Goal: Transaction & Acquisition: Book appointment/travel/reservation

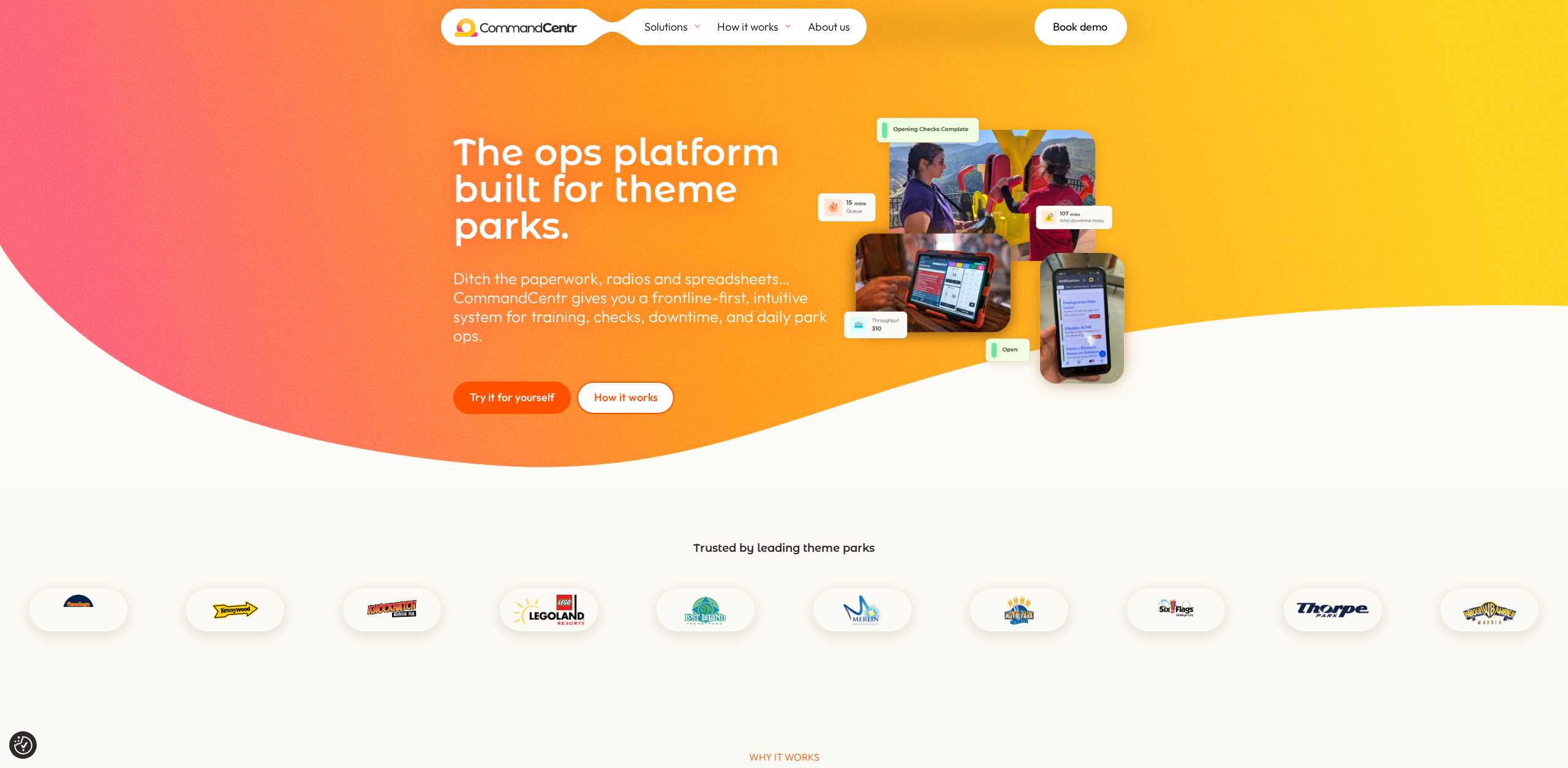
scroll to position [1915, 0]
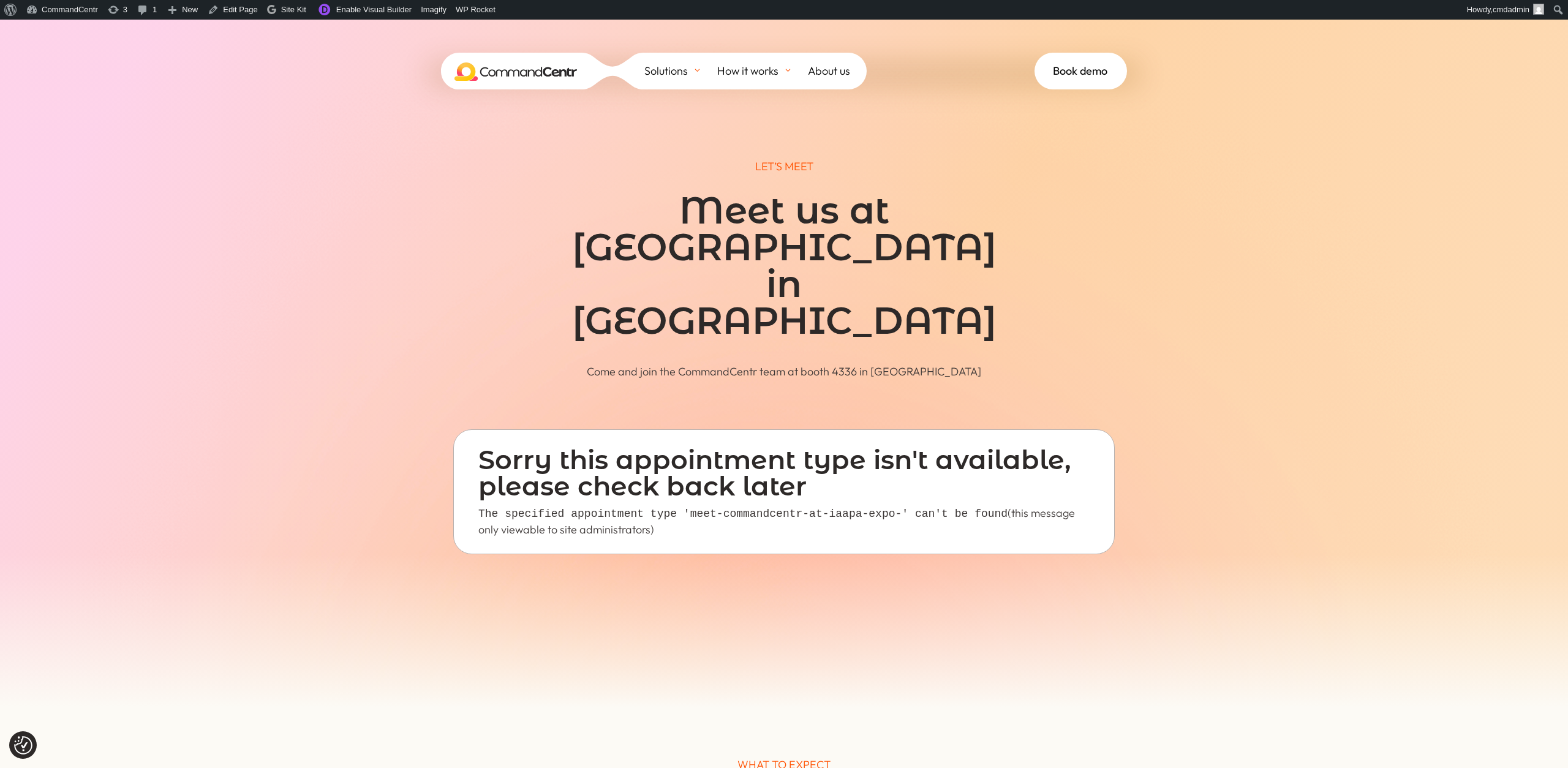
click at [568, 364] on p "Come and join the CommandCentr team at booth 4336 in Orlando" at bounding box center [784, 371] width 466 height 15
click at [334, 9] on link "Enable Visual Builder" at bounding box center [363, 10] width 105 height 20
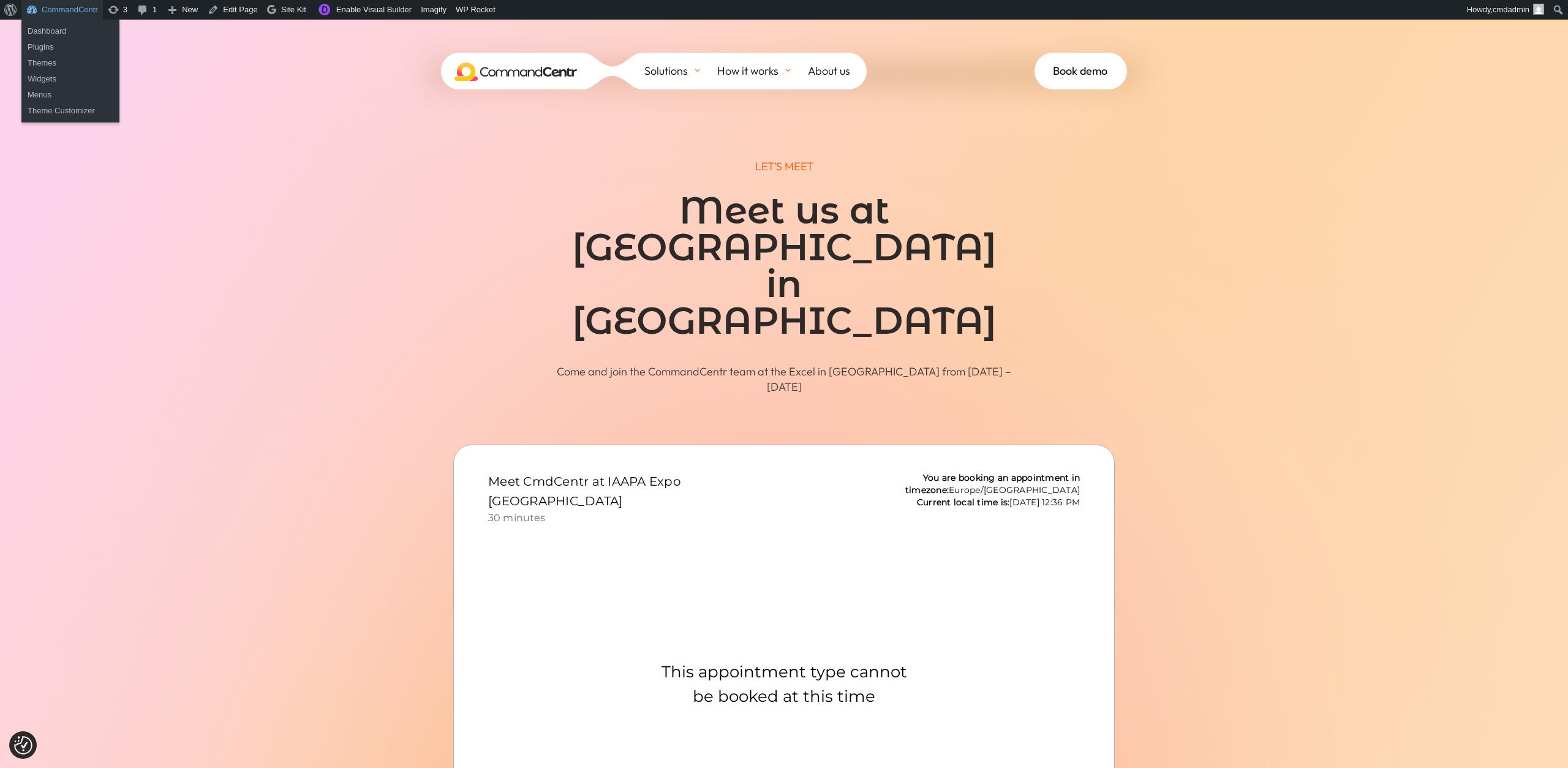
click at [73, 12] on link "CommandCentr" at bounding box center [63, 10] width 82 height 20
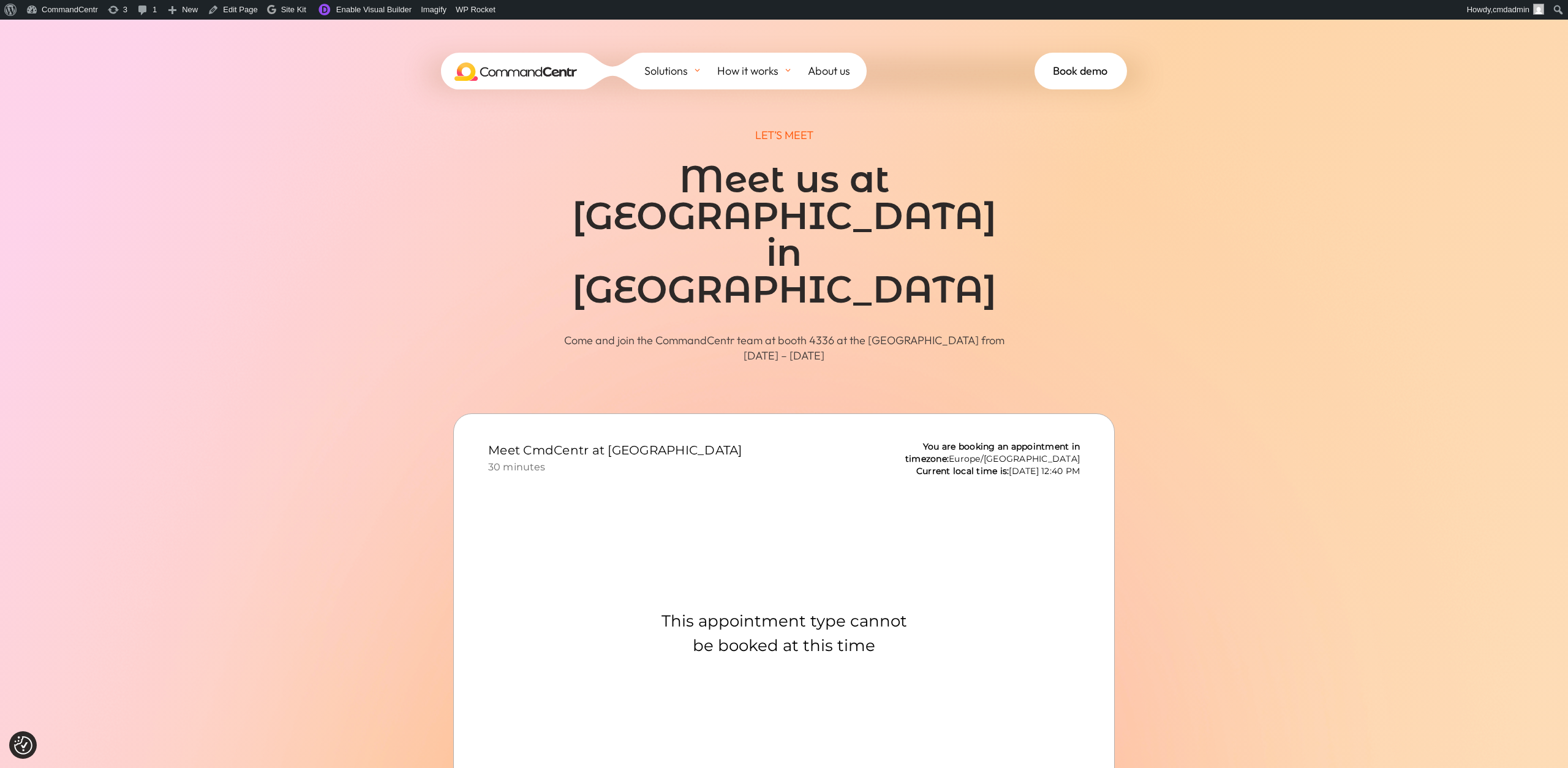
scroll to position [32, 0]
click at [1384, 304] on span at bounding box center [784, 477] width 1568 height 980
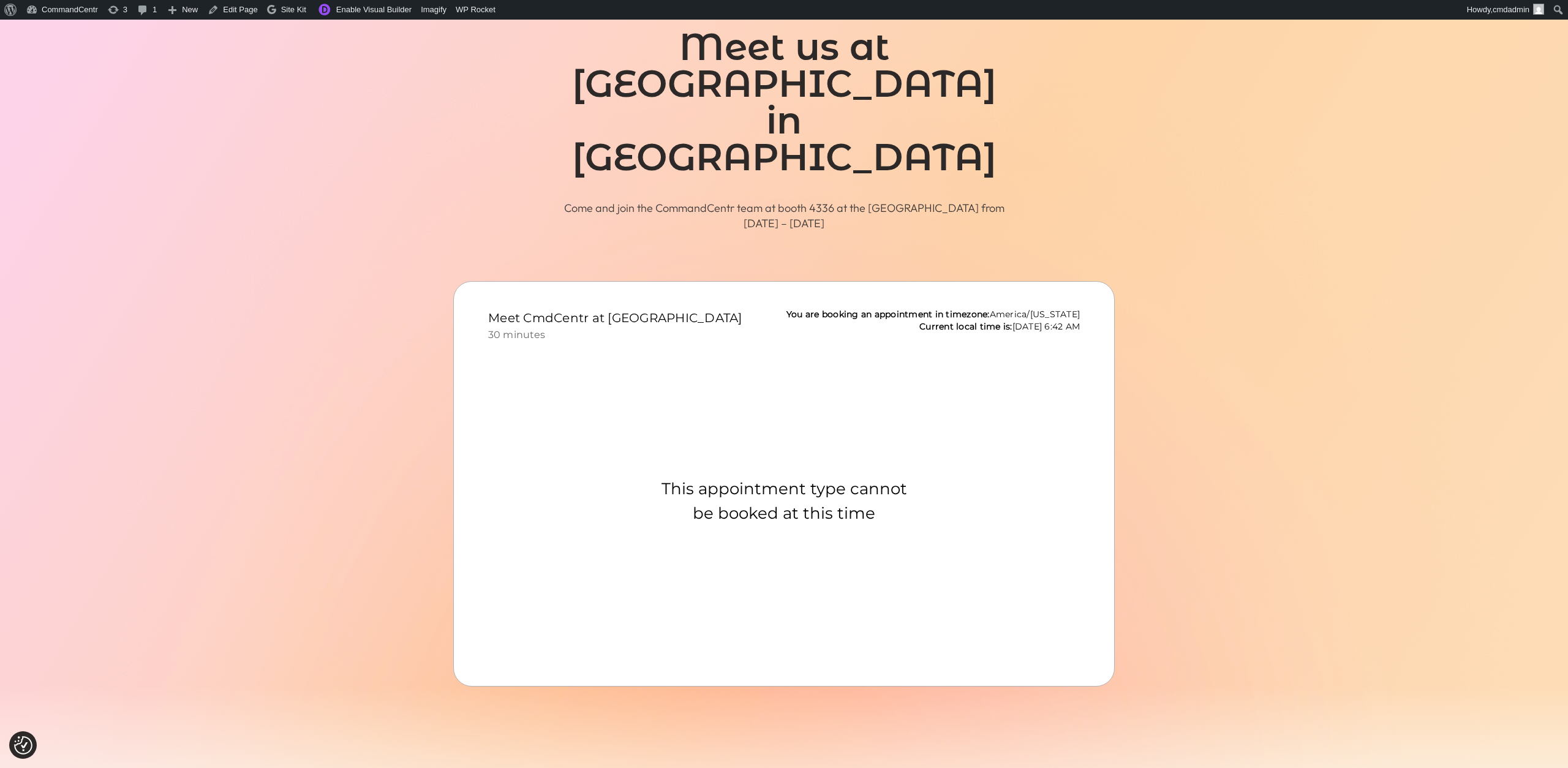
scroll to position [32, 0]
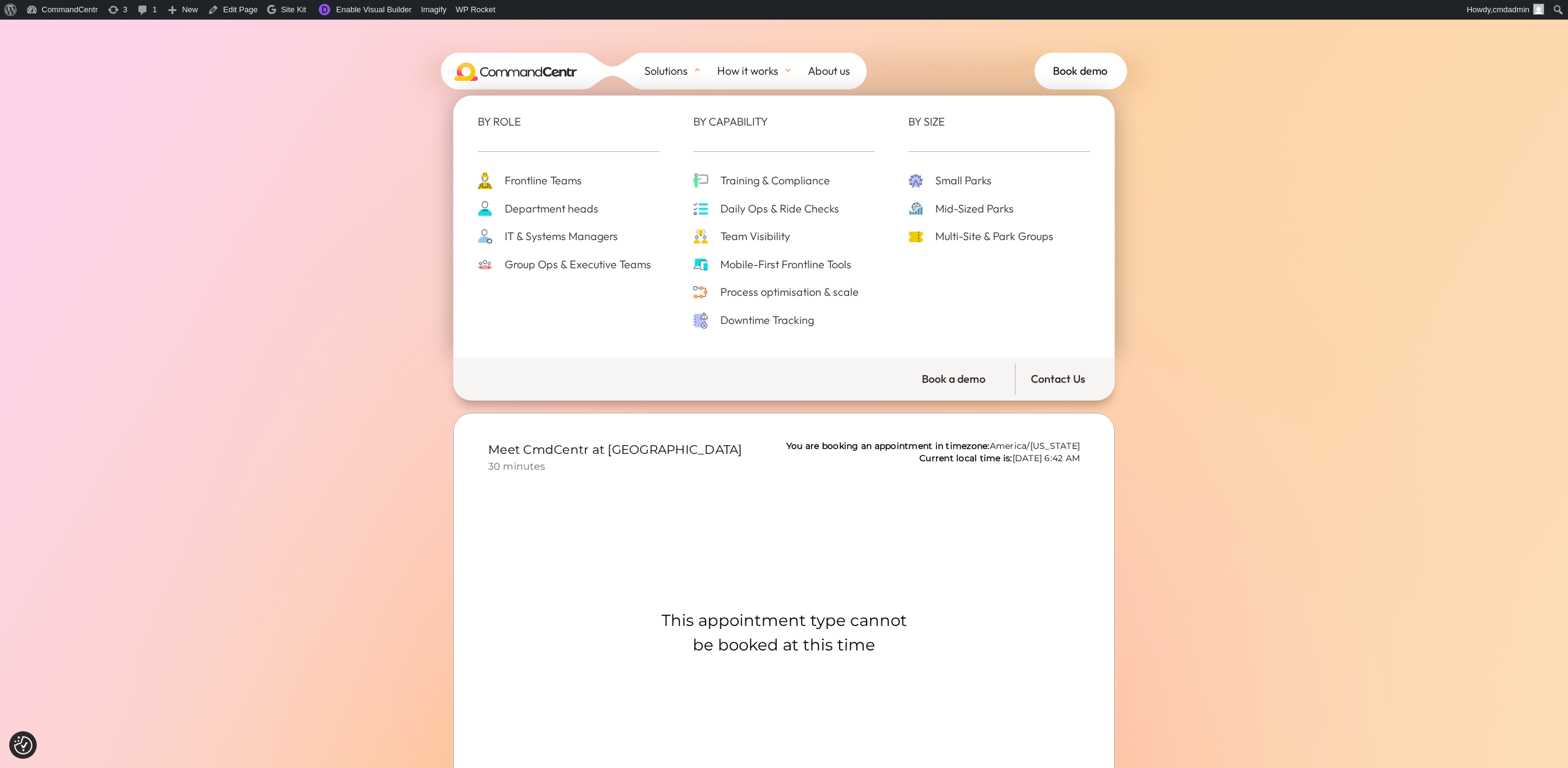
click at [1279, 310] on div "BY ROLE Frontline Teams Department heads IT & Systems Managers Group Ops & Exec…" at bounding box center [784, 248] width 1568 height 317
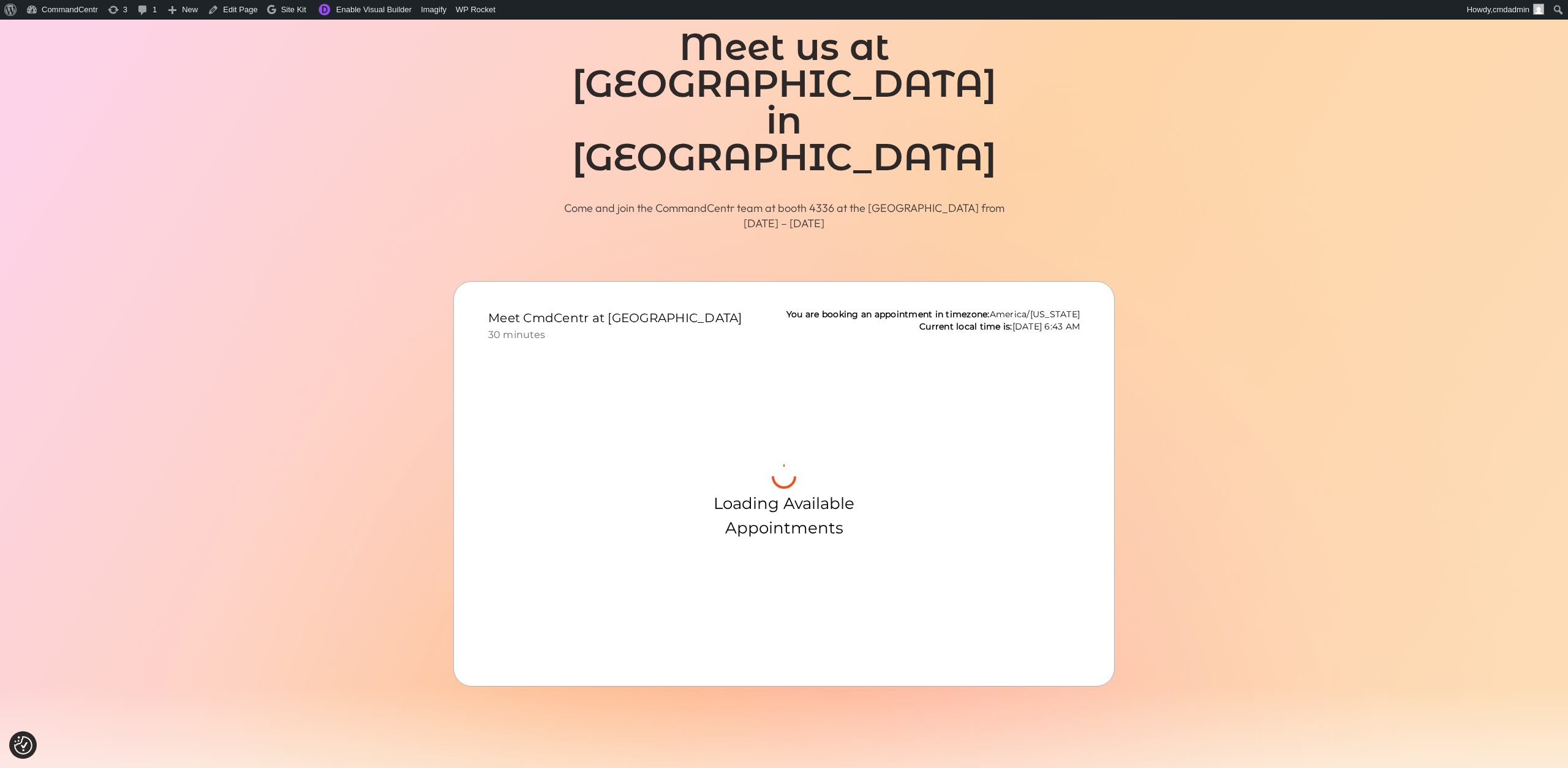
scroll to position [32, 0]
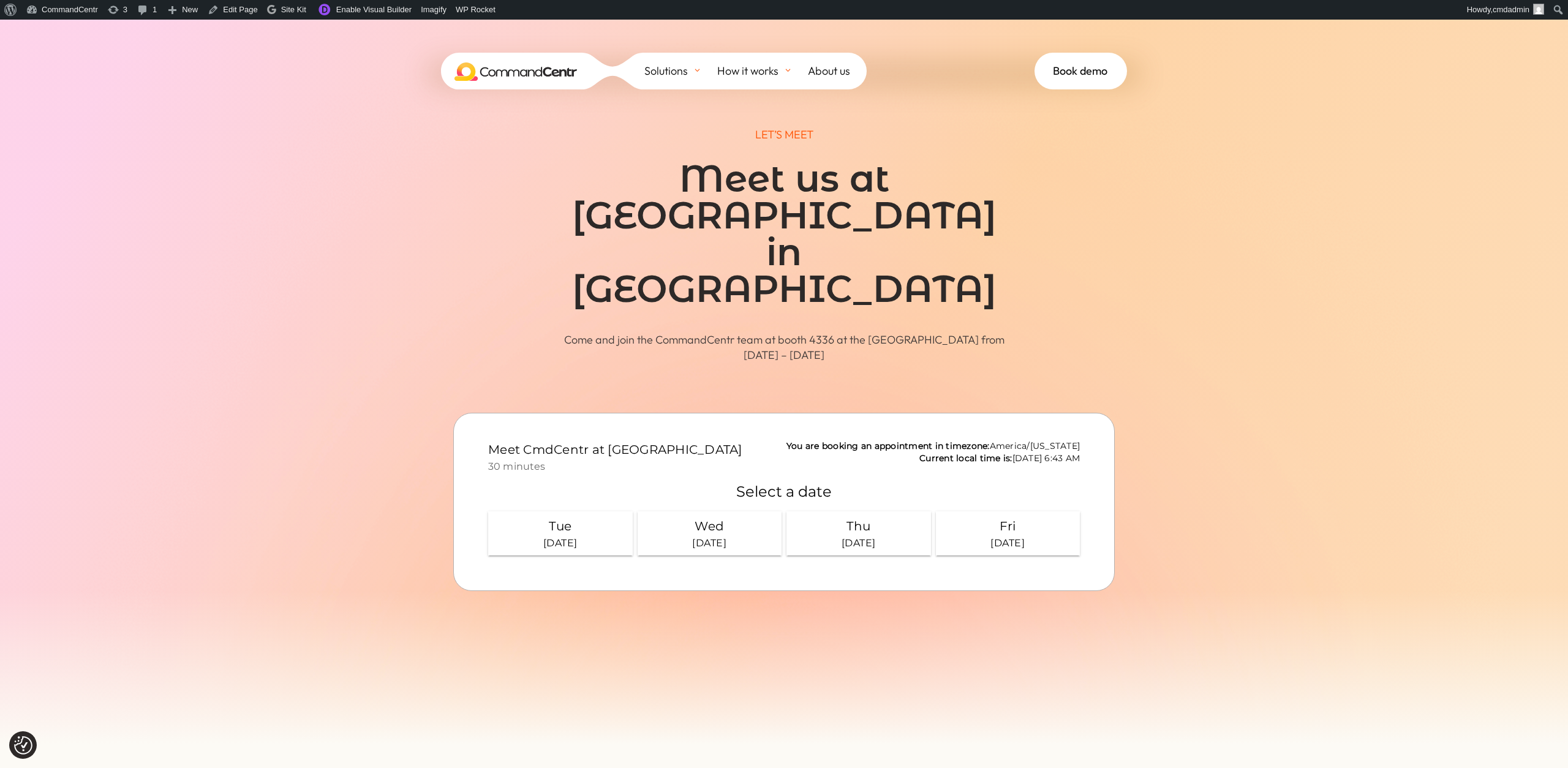
click at [1330, 473] on span at bounding box center [784, 365] width 1568 height 757
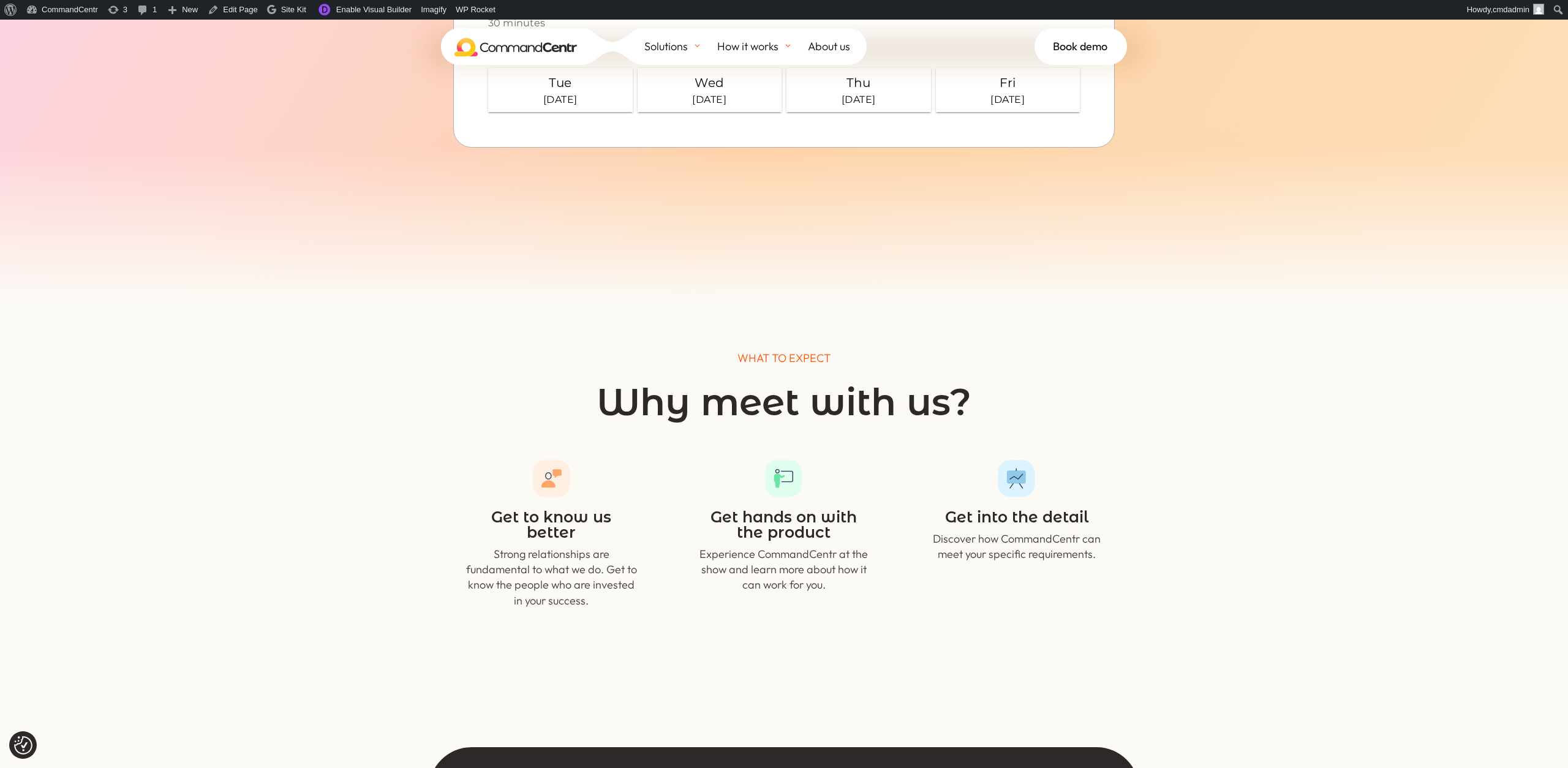
scroll to position [725, 0]
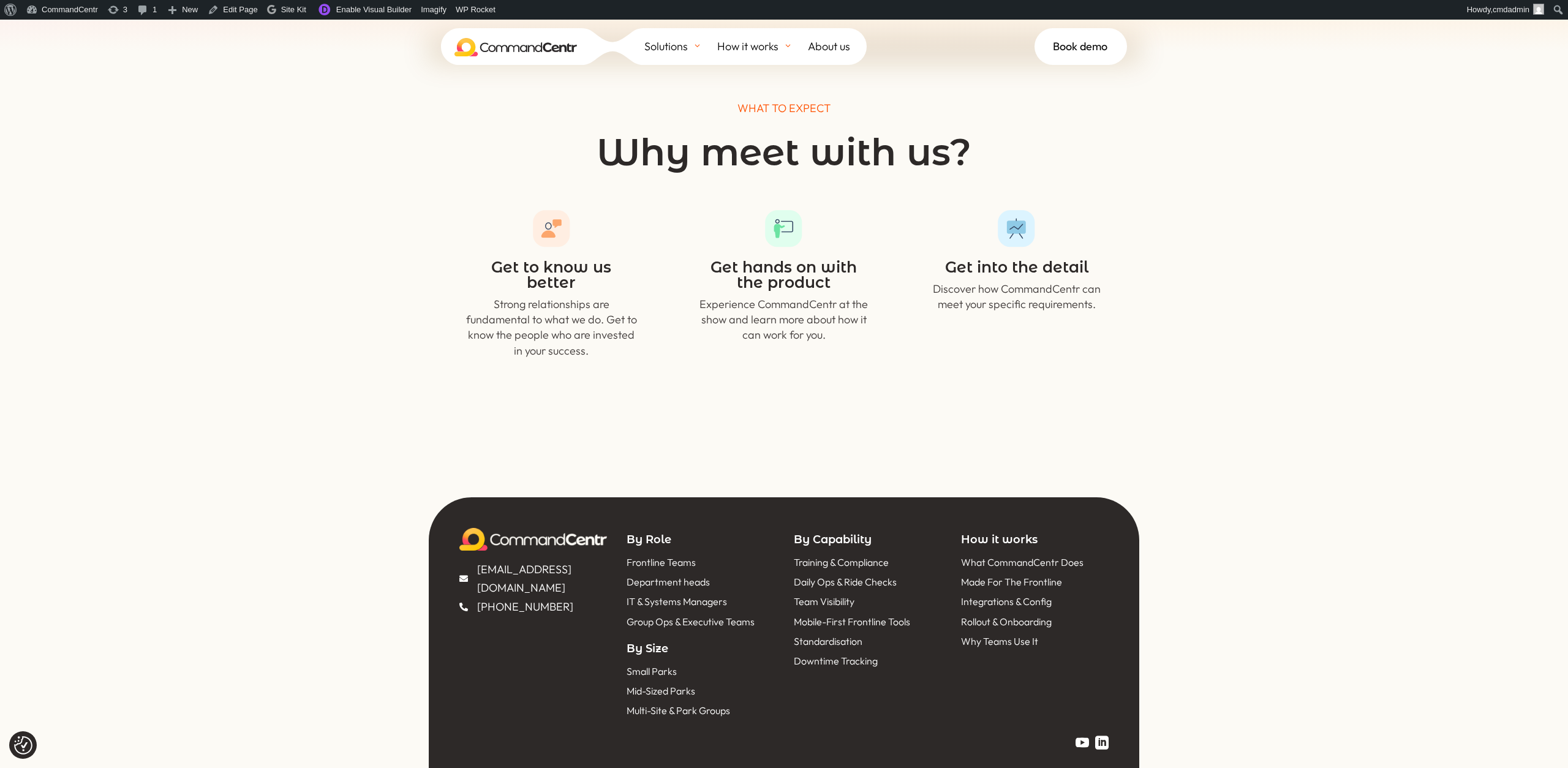
click at [1107, 50] on span "Book demo" at bounding box center [1080, 46] width 54 height 18
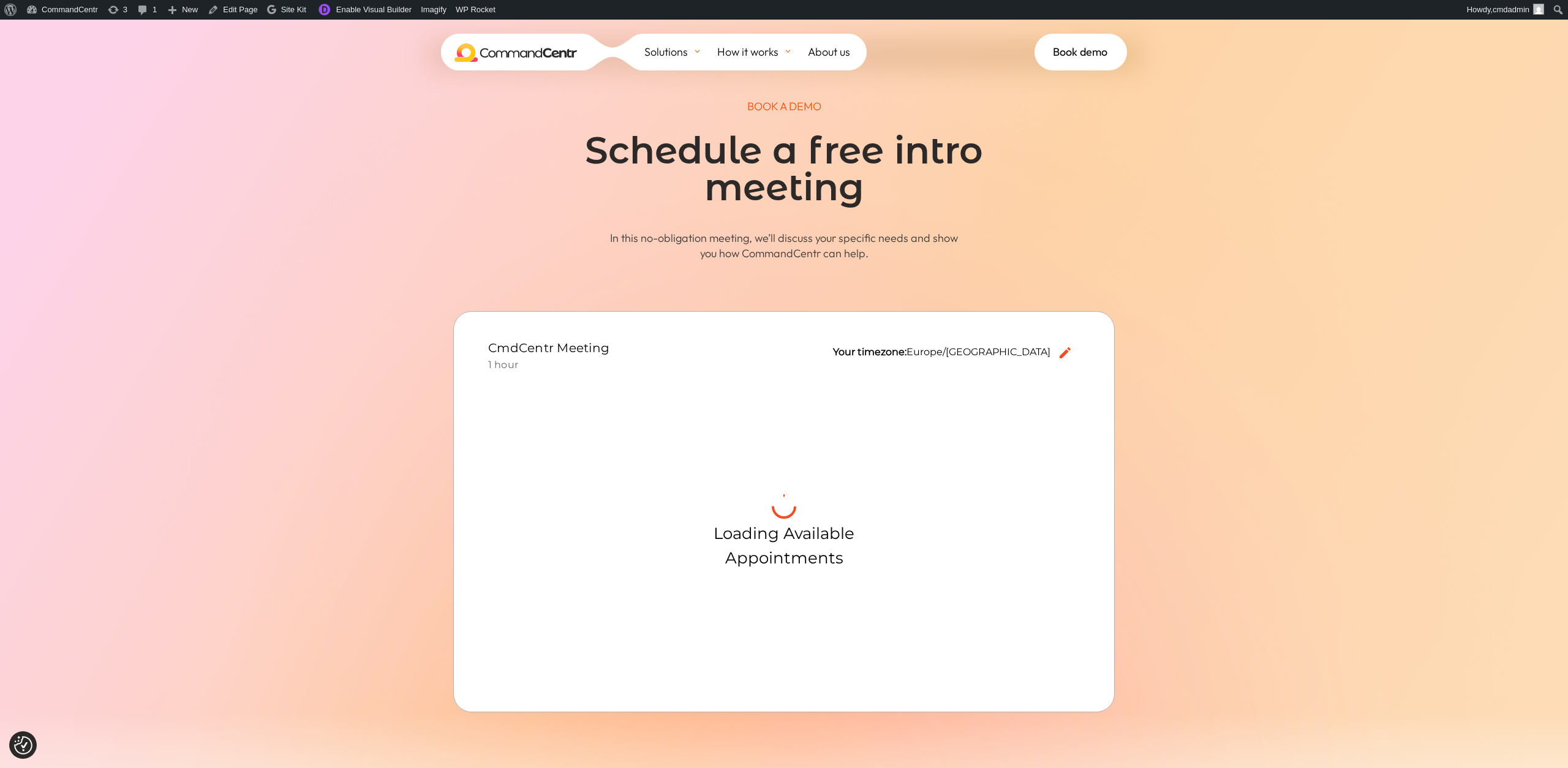
scroll to position [62, 0]
